Goal: Task Accomplishment & Management: Use online tool/utility

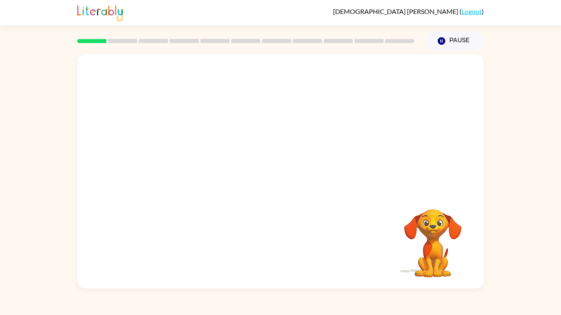
click at [0, 110] on div "Your browser must support playing .mp4 files to use Literably. Please try using…" at bounding box center [280, 170] width 561 height 238
click at [292, 178] on button "button" at bounding box center [280, 176] width 53 height 30
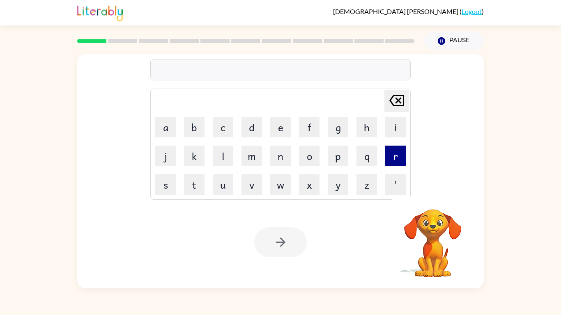
click at [396, 157] on button "r" at bounding box center [395, 156] width 21 height 21
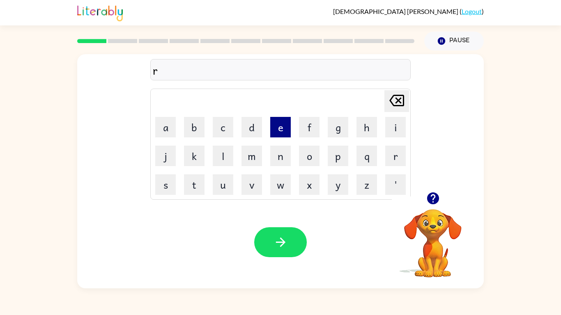
click at [288, 128] on button "e" at bounding box center [280, 127] width 21 height 21
click at [256, 157] on button "m" at bounding box center [252, 156] width 21 height 21
click at [168, 126] on button "a" at bounding box center [165, 127] width 21 height 21
click at [400, 157] on button "r" at bounding box center [395, 156] width 21 height 21
click at [192, 161] on button "k" at bounding box center [194, 156] width 21 height 21
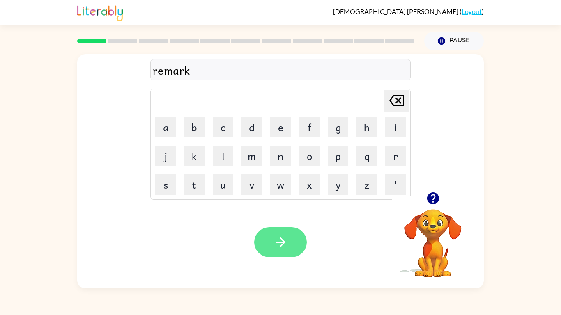
click at [279, 248] on icon "button" at bounding box center [281, 242] width 14 height 14
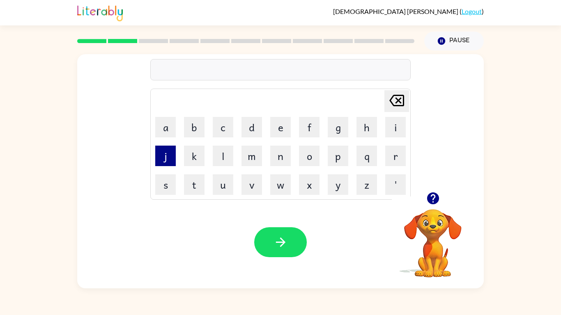
click at [170, 158] on button "j" at bounding box center [165, 156] width 21 height 21
click at [171, 127] on button "a" at bounding box center [165, 127] width 21 height 21
click at [398, 161] on button "r" at bounding box center [395, 156] width 21 height 21
type button "r"
click at [0, 101] on div "[PERSON_NAME] last character input a b c d e f g h i j k l m n o p q r s t u v …" at bounding box center [280, 170] width 561 height 238
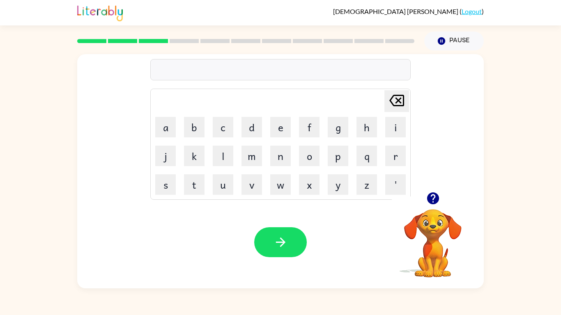
click at [445, 203] on div at bounding box center [433, 198] width 82 height 21
click at [432, 194] on icon "button" at bounding box center [433, 199] width 12 height 12
click at [194, 127] on button "b" at bounding box center [194, 127] width 21 height 21
type button "b"
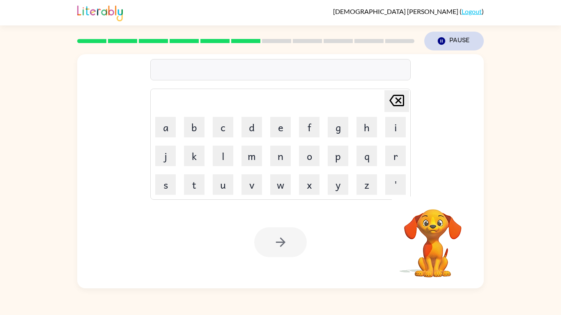
click at [441, 43] on icon "button" at bounding box center [441, 40] width 7 height 7
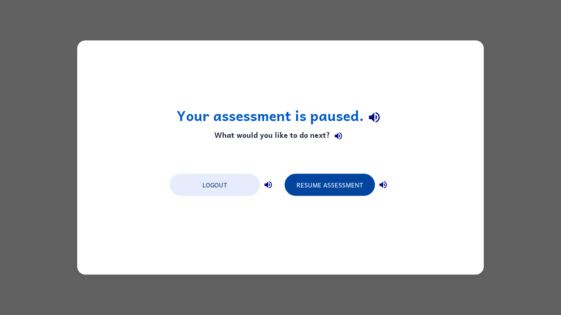
click at [319, 189] on button "Resume Assessment" at bounding box center [330, 185] width 90 height 22
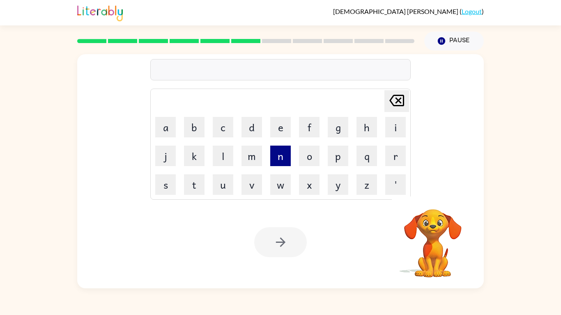
click at [285, 164] on button "n" at bounding box center [280, 156] width 21 height 21
type button "n"
click at [306, 159] on button "o" at bounding box center [309, 156] width 21 height 21
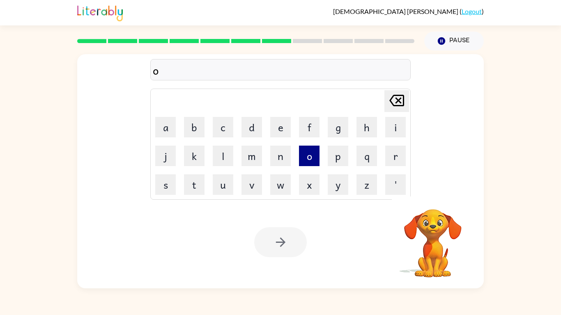
click at [306, 159] on button "o" at bounding box center [309, 156] width 21 height 21
type button "o"
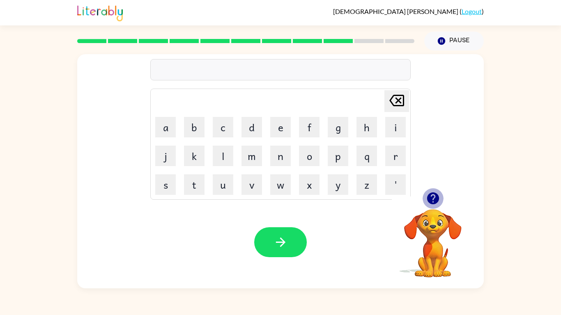
click at [439, 199] on icon "button" at bounding box center [433, 198] width 14 height 14
click at [0, 226] on div "[PERSON_NAME] last character input a b c d e f g h i j k l m n o p q r s t u v …" at bounding box center [280, 170] width 561 height 238
click at [244, 130] on button "d" at bounding box center [252, 127] width 21 height 21
type button "d"
click at [431, 203] on icon "button" at bounding box center [433, 199] width 12 height 12
